Goal: Transaction & Acquisition: Subscribe to service/newsletter

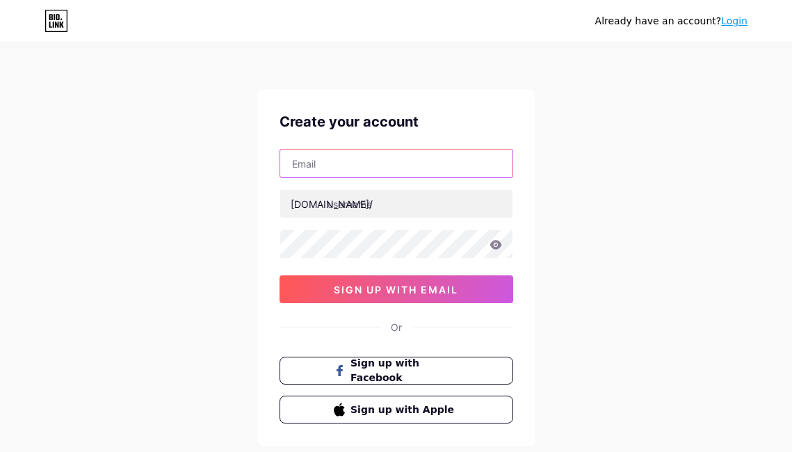
click at [384, 166] on input "text" at bounding box center [396, 163] width 232 height 28
type input "[EMAIL_ADDRESS][DOMAIN_NAME]"
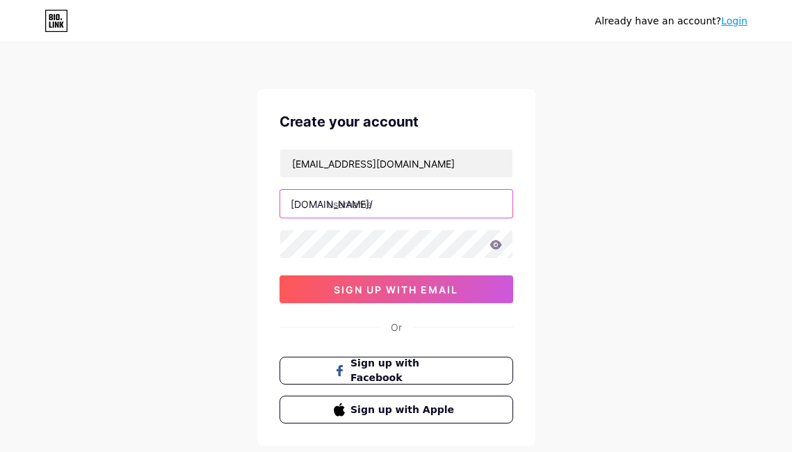
click at [371, 200] on input "text" at bounding box center [396, 204] width 232 height 28
type input "r"
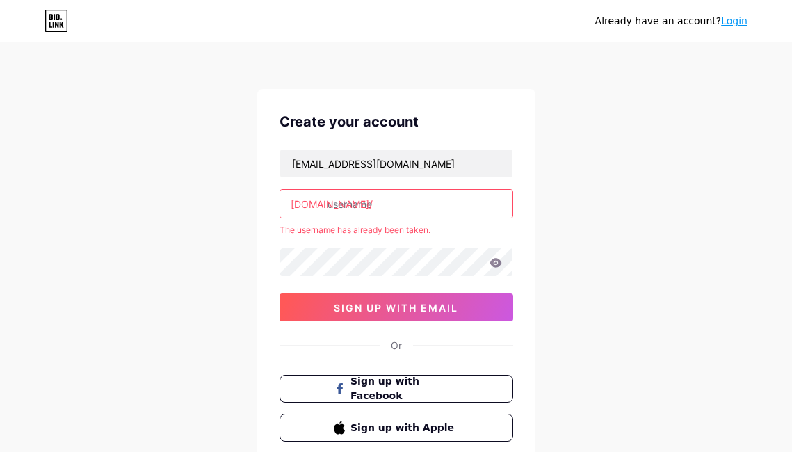
type input "r"
click at [364, 207] on input "rpvip5" at bounding box center [396, 204] width 232 height 28
click at [329, 203] on input "rpvip5" at bounding box center [396, 204] width 232 height 28
click at [344, 204] on input "apk-rpvip5" at bounding box center [396, 204] width 232 height 28
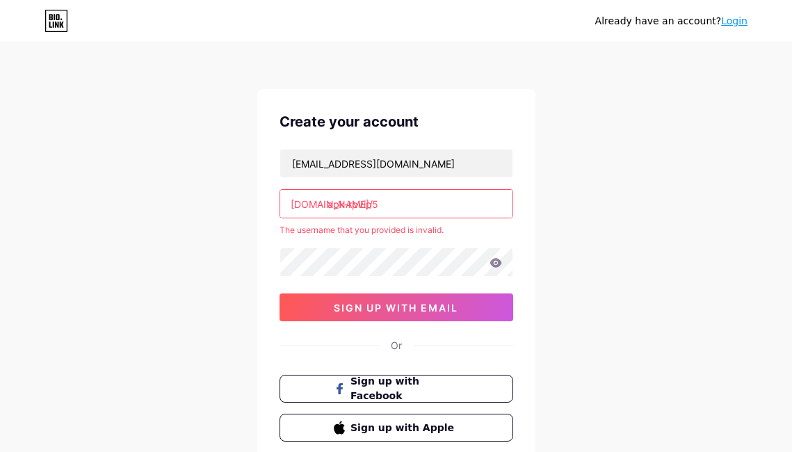
click at [348, 203] on input "apk-rpvip5" at bounding box center [396, 204] width 232 height 28
type input "@rpvip5"
drag, startPoint x: 386, startPoint y: 203, endPoint x: 304, endPoint y: 215, distance: 82.9
click at [304, 215] on input "@rpvip5" at bounding box center [396, 204] width 232 height 28
type input "r"
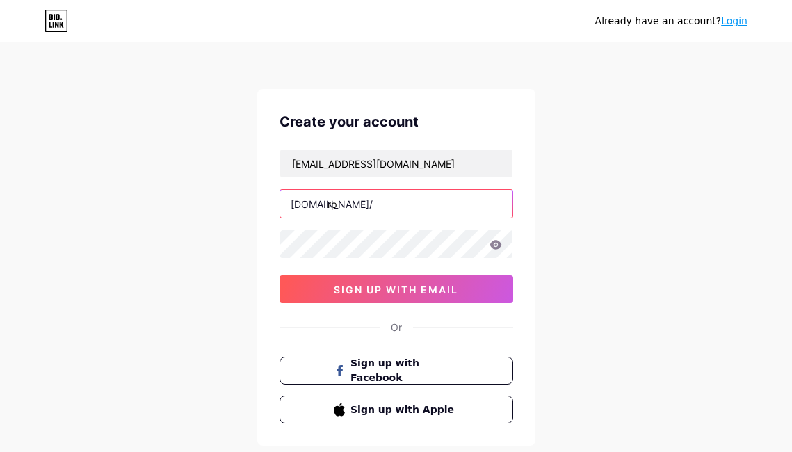
type input "r"
type input "rprprprprpprp"
type input "\"
type input "k"
type input "r"
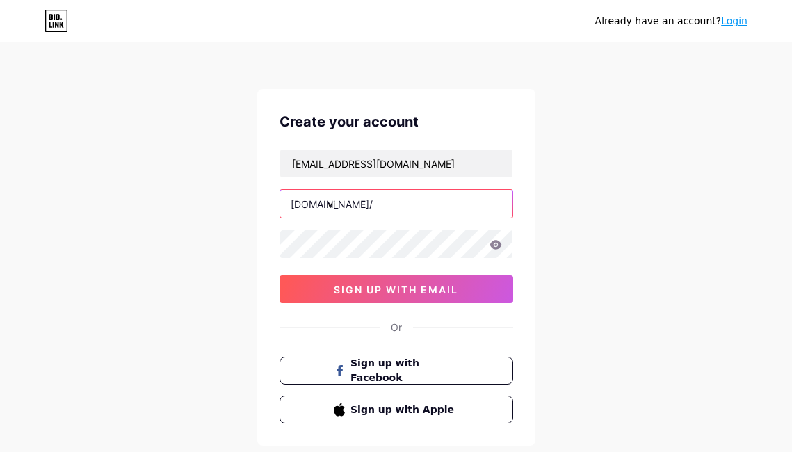
type input "v"
type input "vip5"
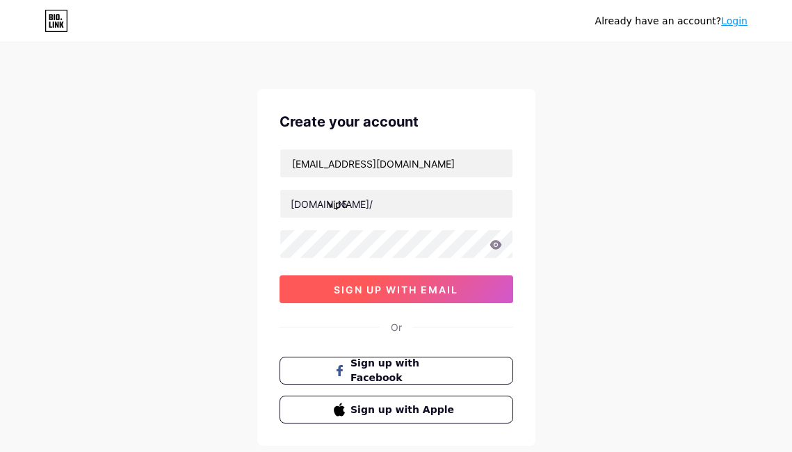
click at [362, 276] on button "sign up with email" at bounding box center [397, 289] width 234 height 28
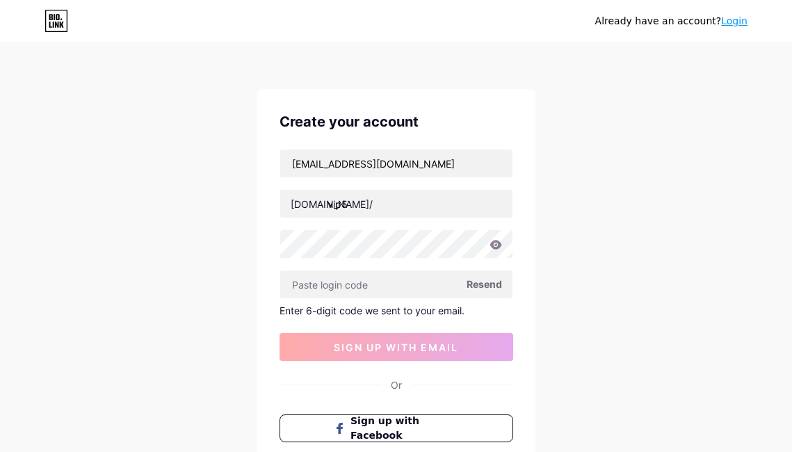
click at [470, 289] on span "Resend" at bounding box center [484, 284] width 35 height 15
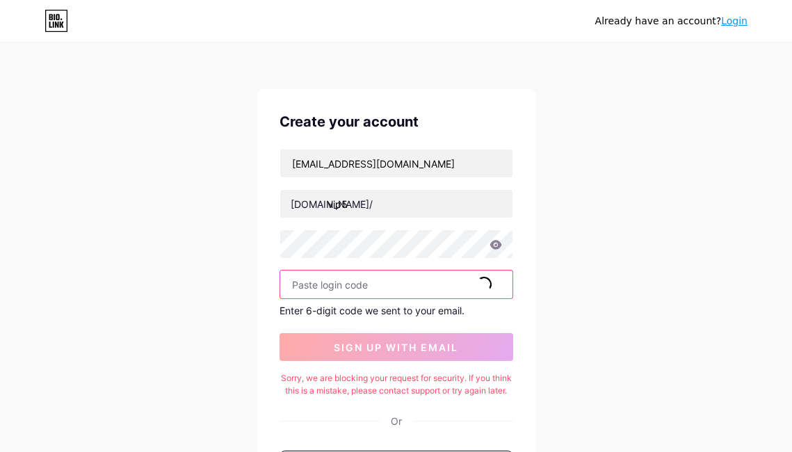
click at [355, 282] on input "text" at bounding box center [396, 284] width 232 height 28
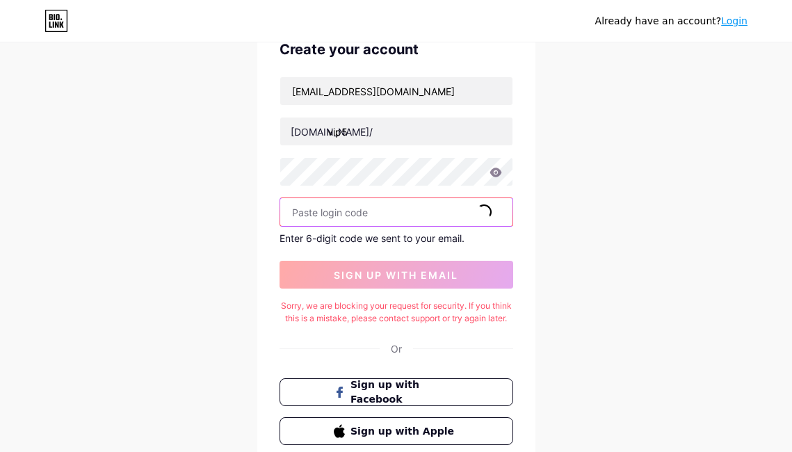
scroll to position [70, 0]
